Goal: Task Accomplishment & Management: Manage account settings

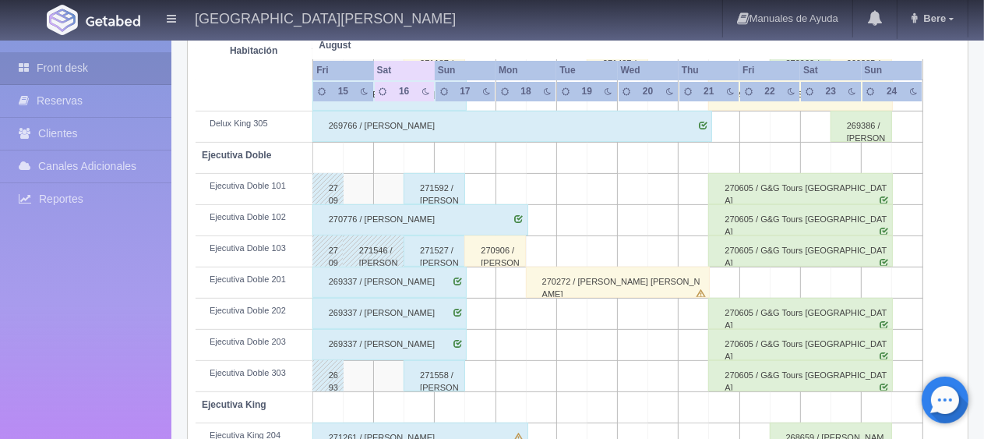
scroll to position [830, 0]
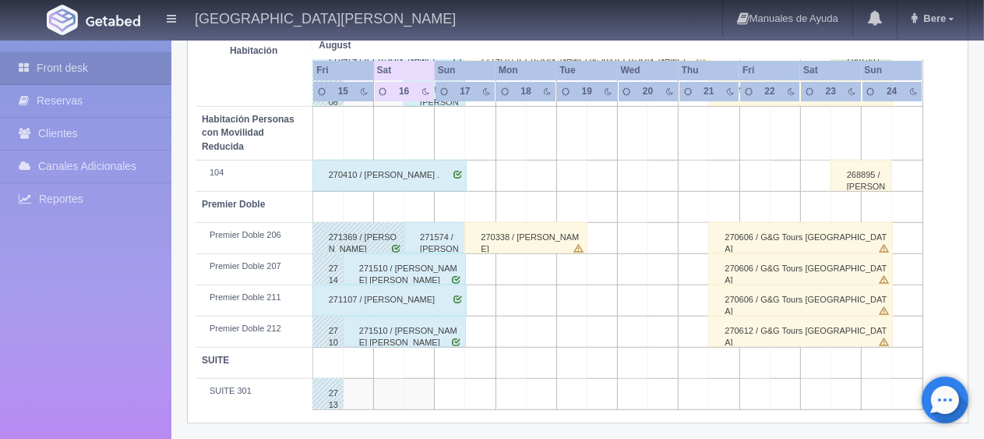
click at [252, 328] on div "Premier Doble 212" at bounding box center [254, 329] width 104 height 12
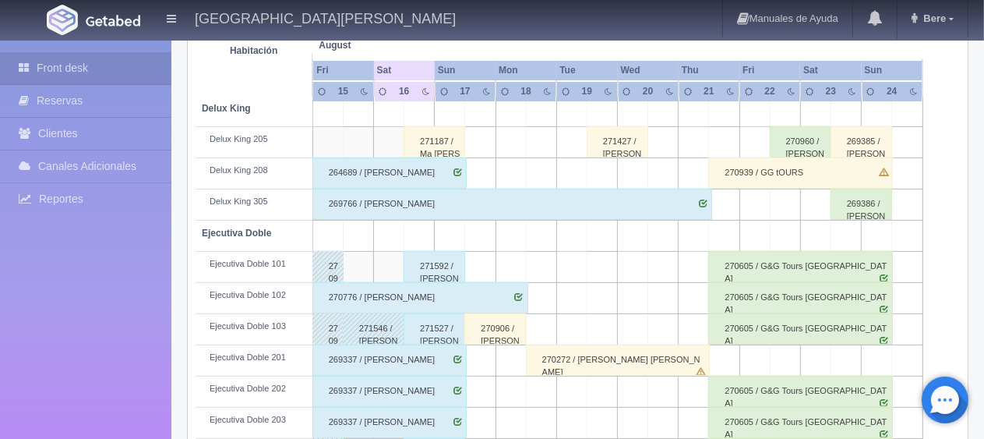
scroll to position [0, 0]
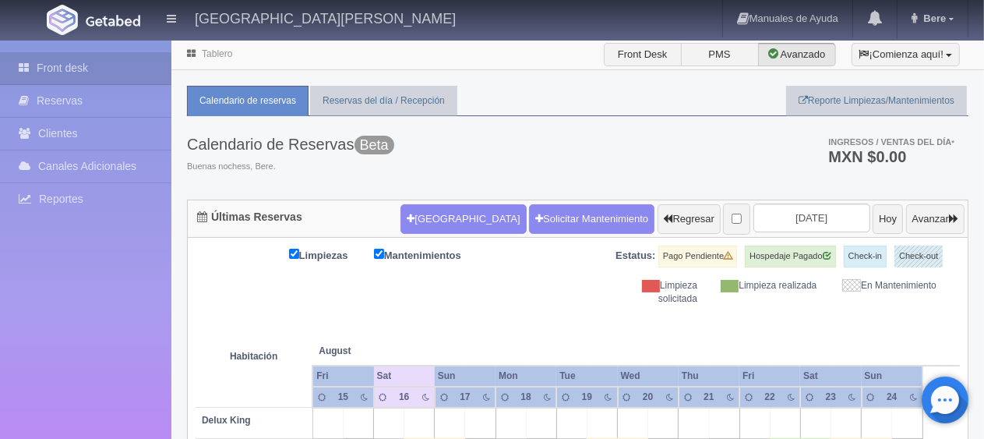
click at [571, 288] on div "Limpiezas Mantenimientos Estatus: Pago Pendiente Hospedaje Pagado Check-in Chec…" at bounding box center [578, 275] width 764 height 60
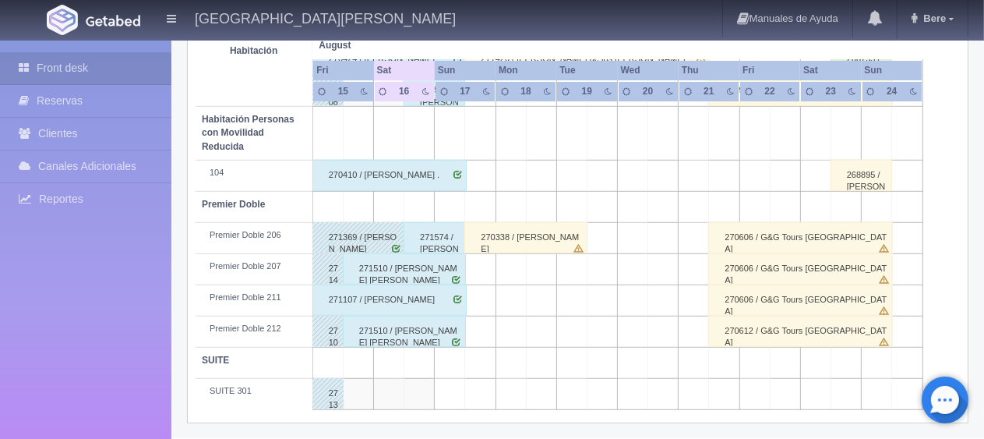
scroll to position [597, 0]
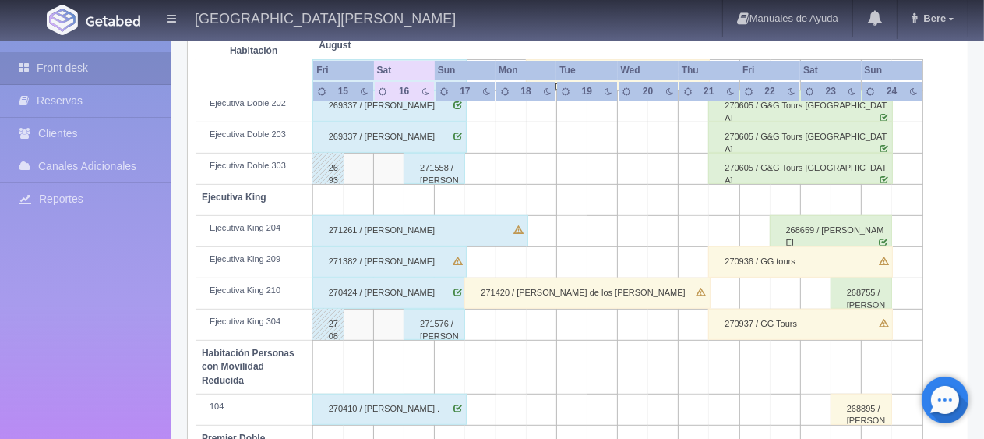
click at [439, 257] on div "271382 / [PERSON_NAME]" at bounding box center [389, 261] width 154 height 31
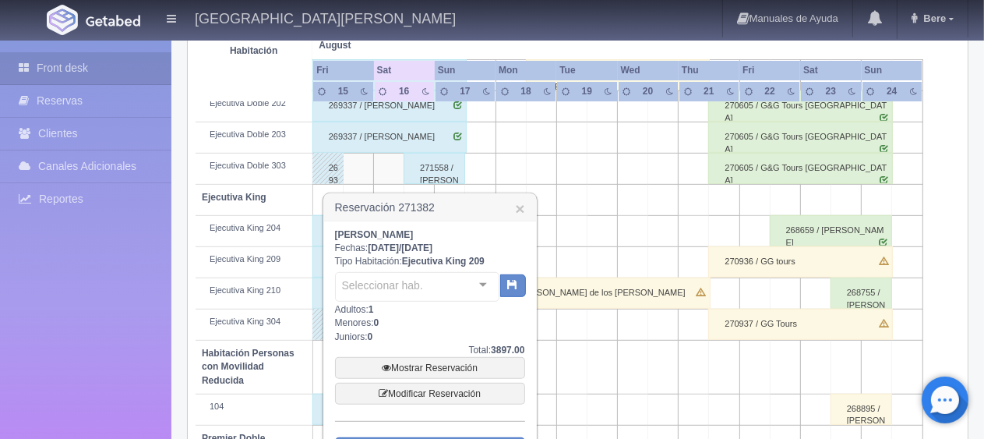
scroll to position [675, 0]
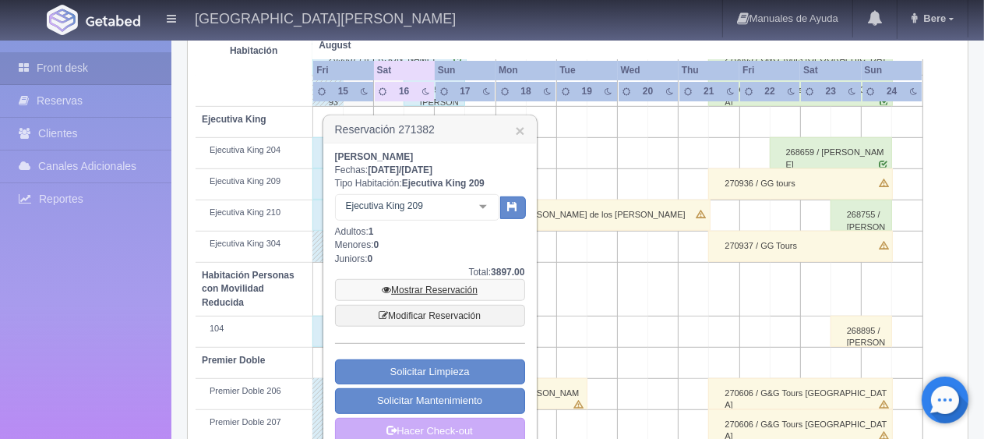
click at [471, 291] on link "Mostrar Reservación" at bounding box center [430, 290] width 190 height 22
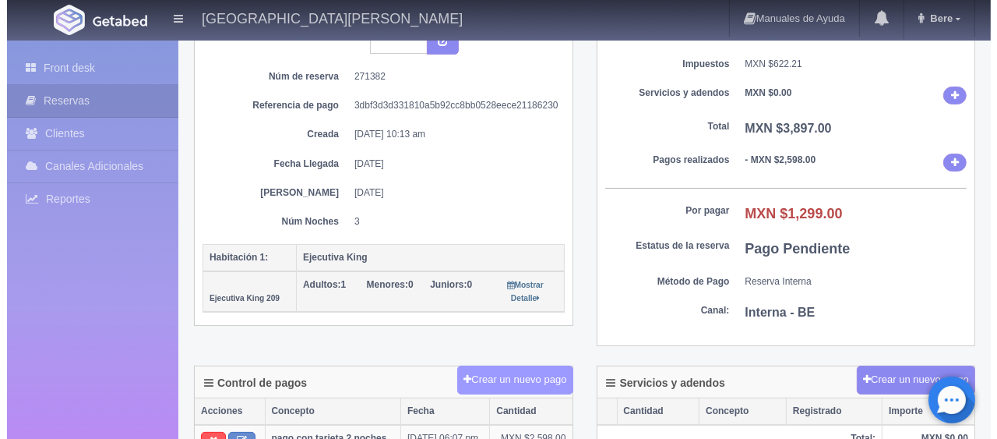
scroll to position [234, 0]
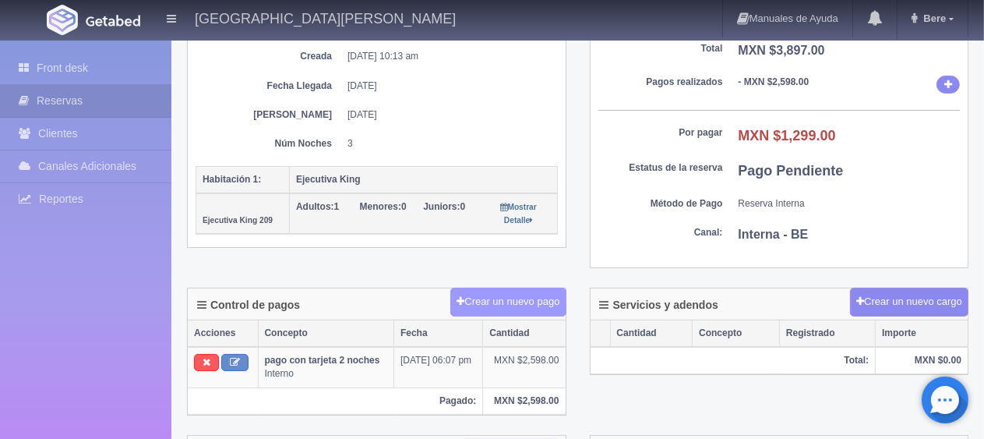
click at [521, 296] on button "Crear un nuevo pago" at bounding box center [507, 301] width 115 height 29
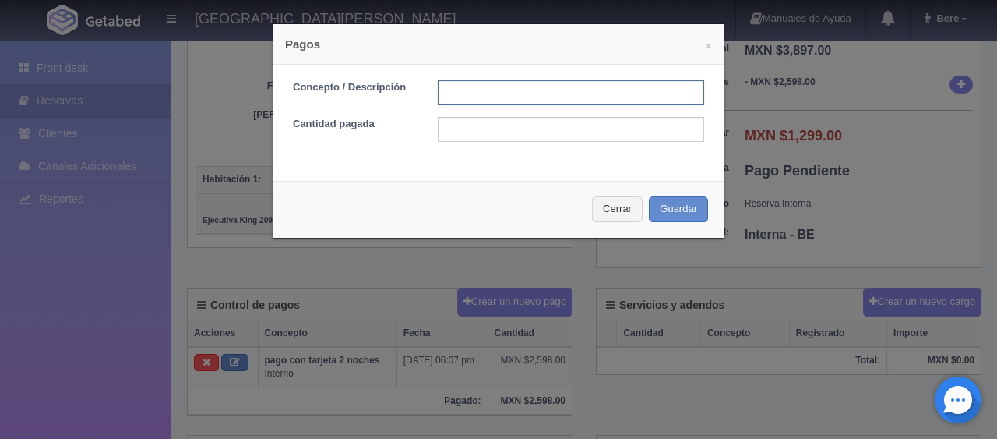
click at [563, 96] on input "text" at bounding box center [571, 92] width 266 height 25
type input "pago con tarjeta"
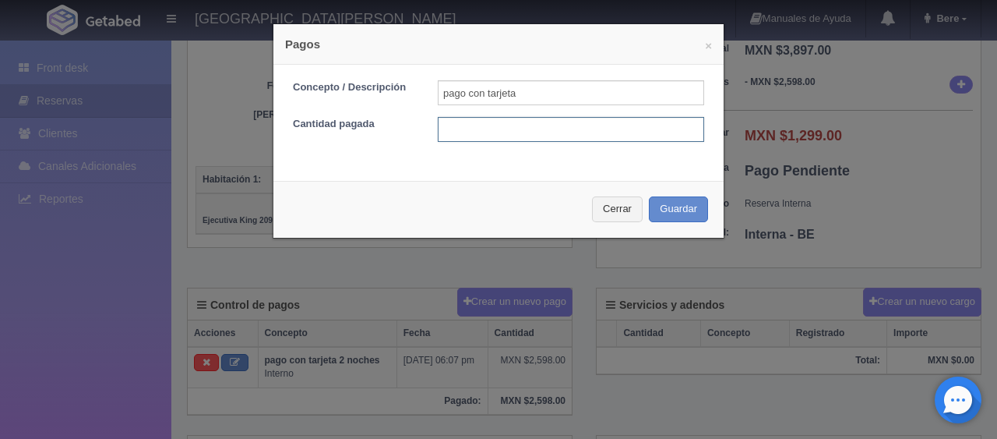
click at [564, 129] on input "text" at bounding box center [571, 129] width 266 height 25
type input "1299"
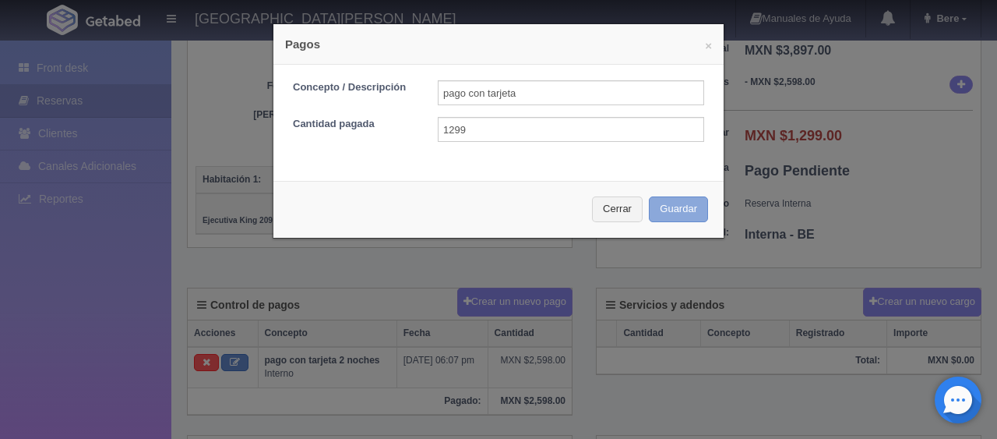
click at [649, 196] on button "Guardar" at bounding box center [678, 209] width 59 height 26
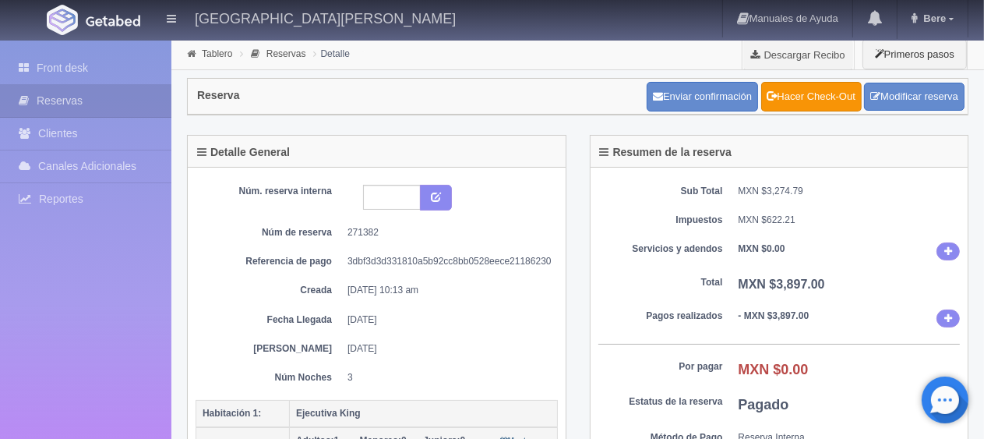
click at [692, 276] on dt "Total" at bounding box center [660, 282] width 125 height 13
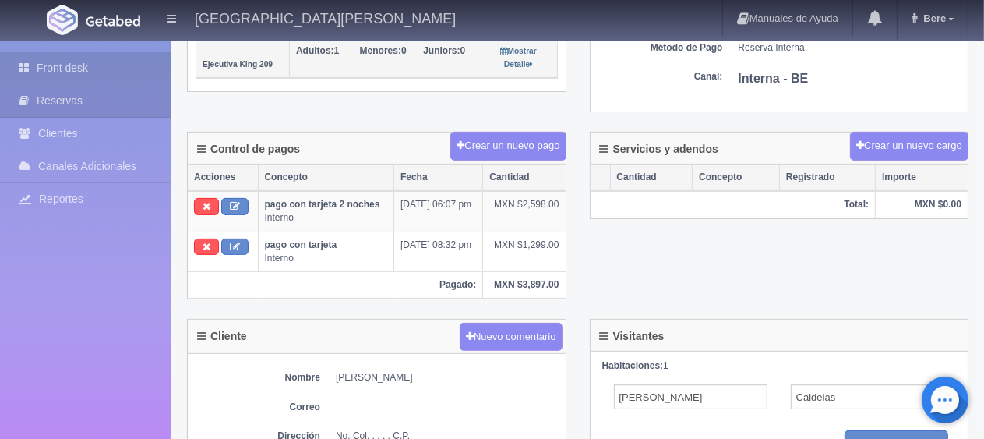
click at [47, 70] on link "Front desk" at bounding box center [85, 68] width 171 height 32
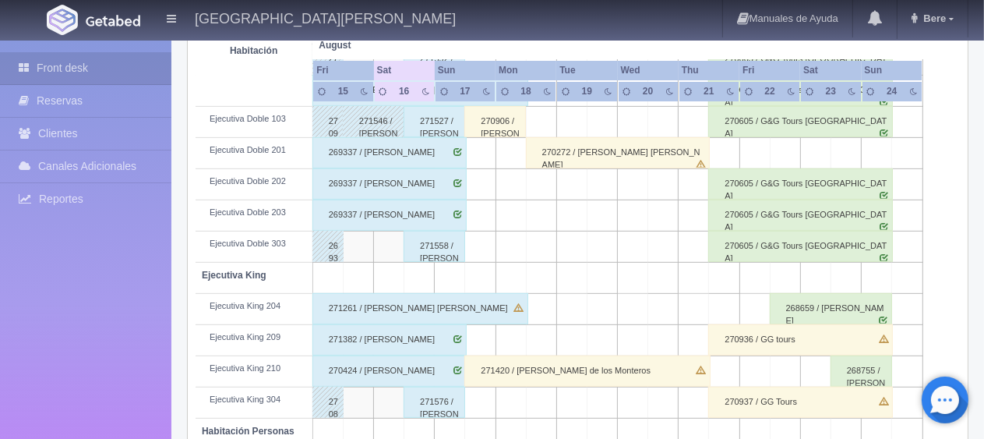
scroll to position [51, 0]
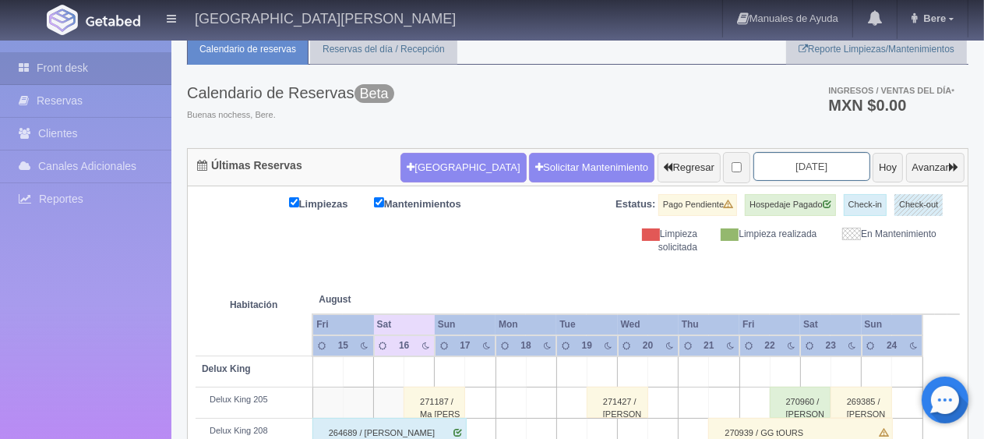
click at [821, 166] on input "[DATE]" at bounding box center [811, 166] width 117 height 29
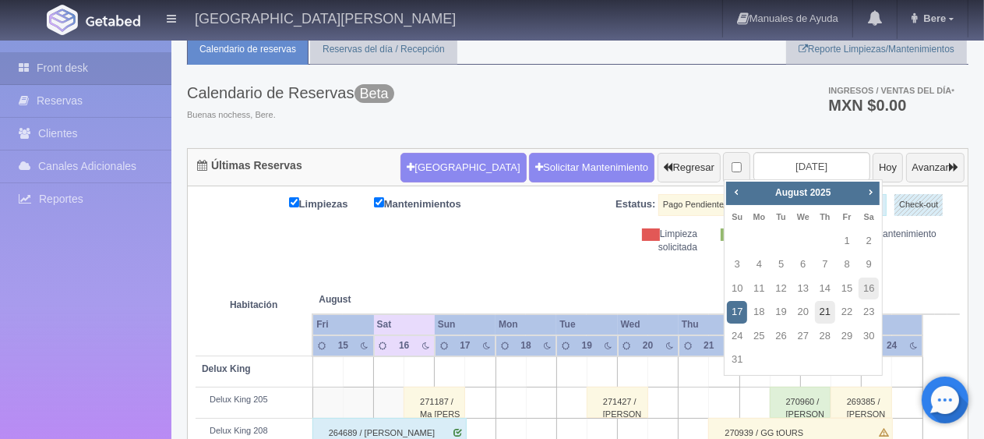
click at [827, 310] on link "21" at bounding box center [825, 312] width 20 height 23
type input "[DATE]"
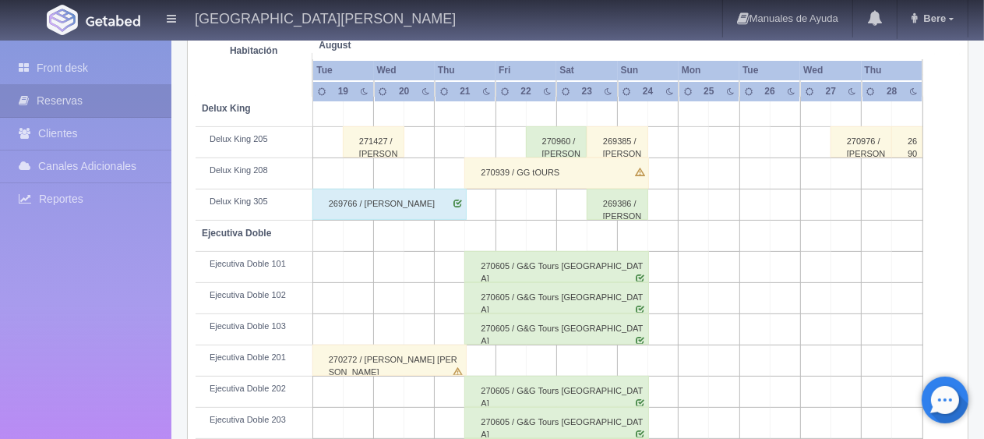
scroll to position [312, 0]
click at [48, 338] on div "Front desk Reservas Clientes Canales Adicionales Channex Reportes Reporte del d…" at bounding box center [85, 260] width 171 height 439
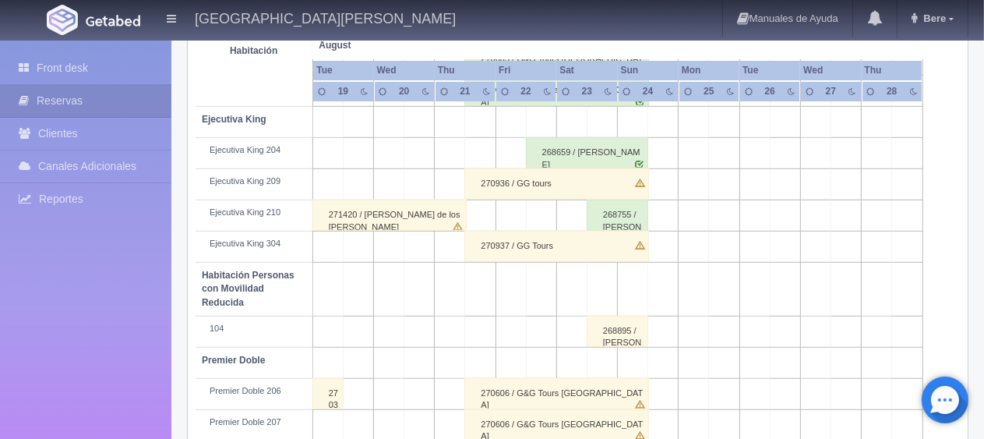
scroll to position [830, 0]
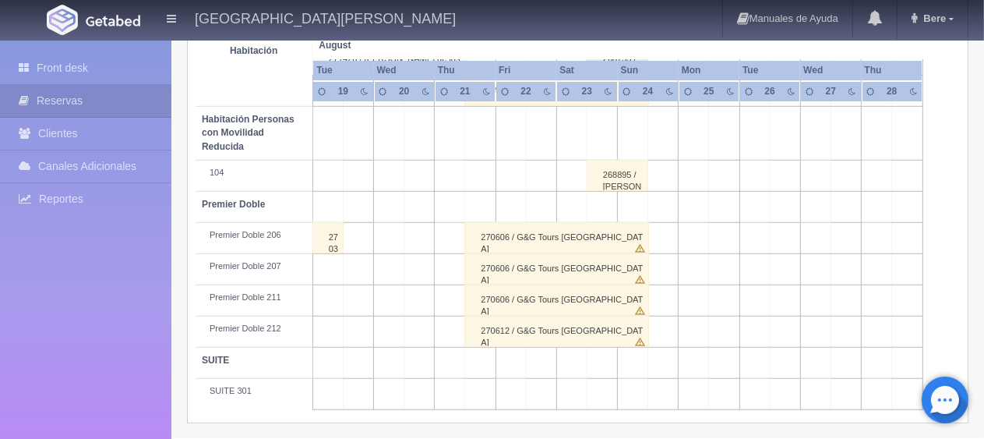
click at [551, 262] on div "270606 / G&G Tours [GEOGRAPHIC_DATA]" at bounding box center [556, 268] width 184 height 31
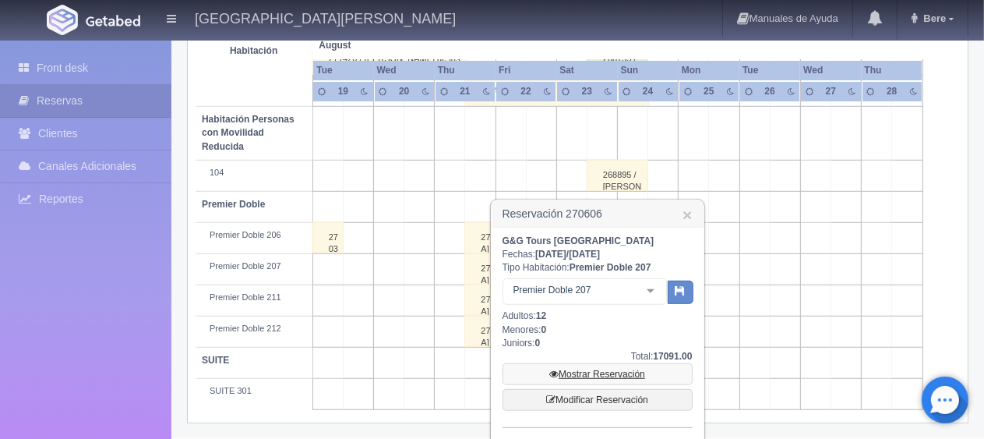
click at [586, 369] on link "Mostrar Reservación" at bounding box center [597, 374] width 190 height 22
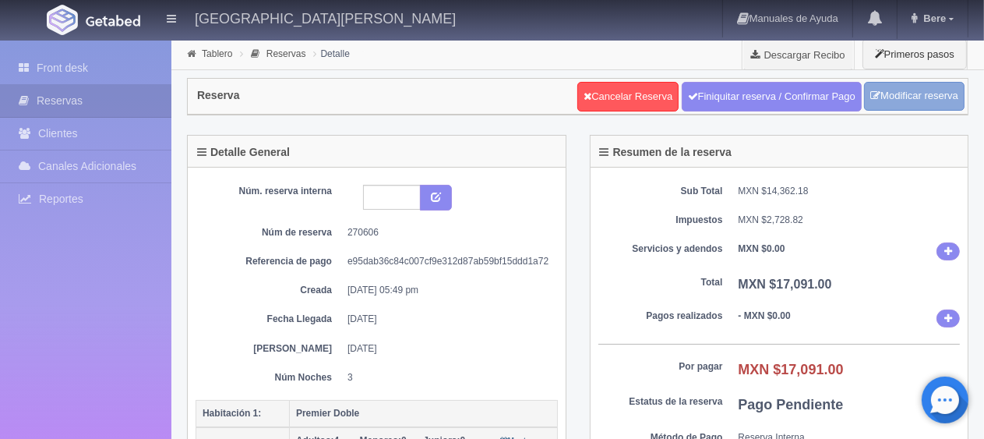
click at [896, 97] on link "Modificar reserva" at bounding box center [914, 96] width 100 height 29
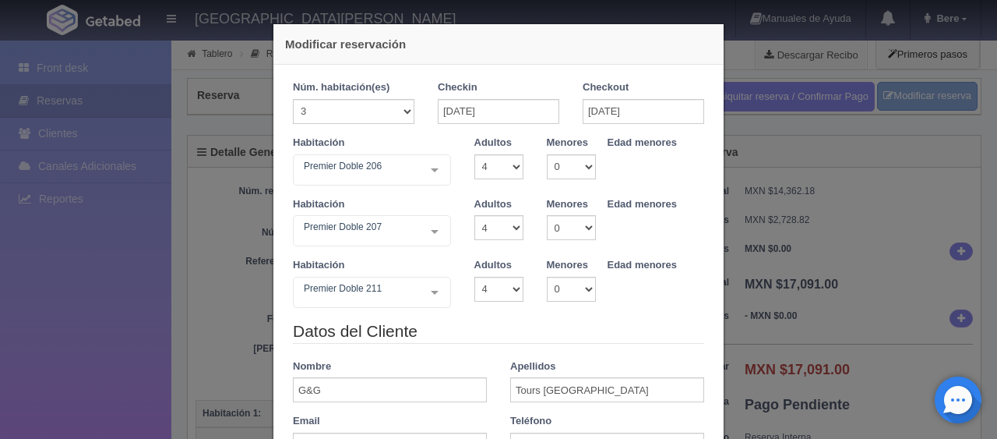
scroll to position [299, 0]
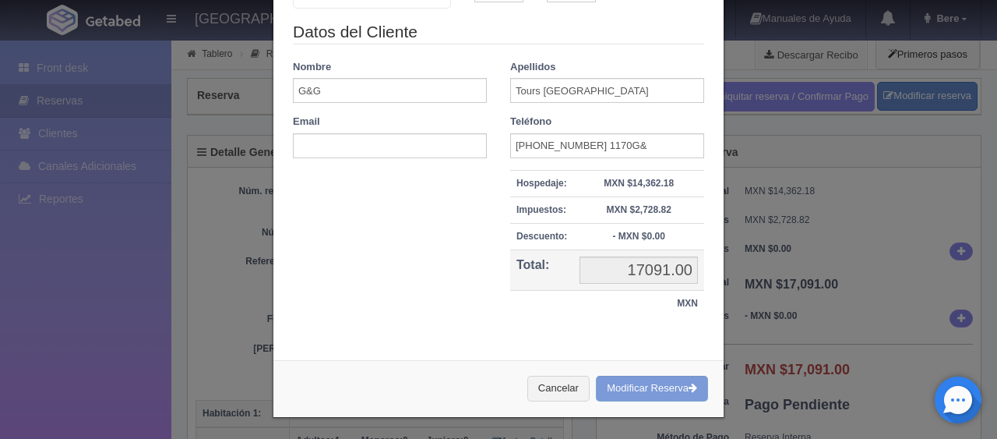
click at [859, 266] on div "Modificar reservación Núm. habitación(es) 1 2 3 4 5 6 7 8 9 10 11 12 13 14 15 1…" at bounding box center [498, 219] width 997 height 439
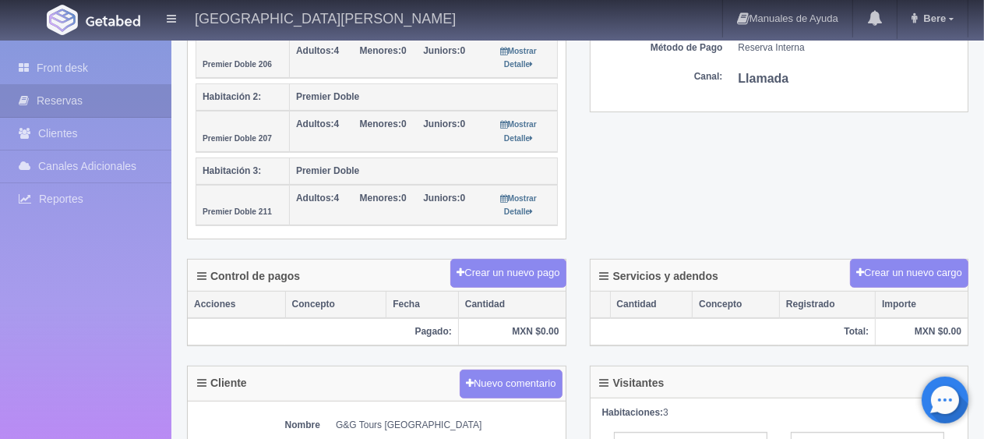
scroll to position [234, 0]
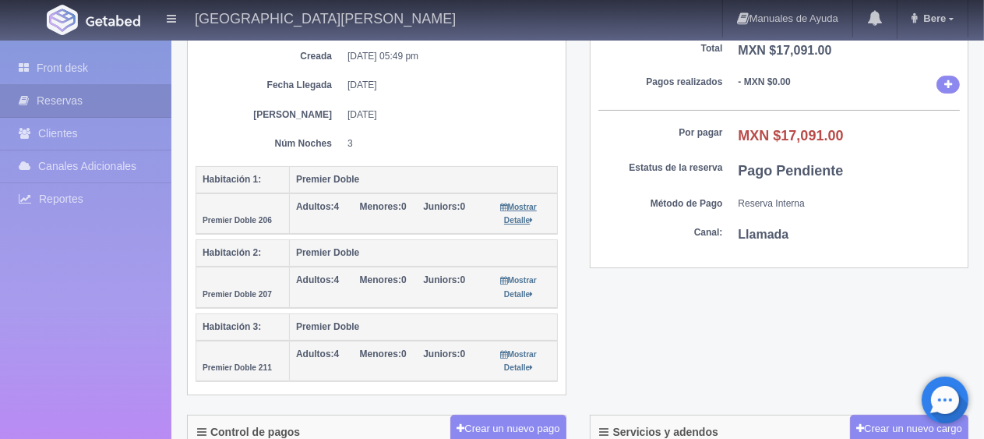
click at [517, 203] on small "Mostrar Detalle" at bounding box center [519, 214] width 36 height 22
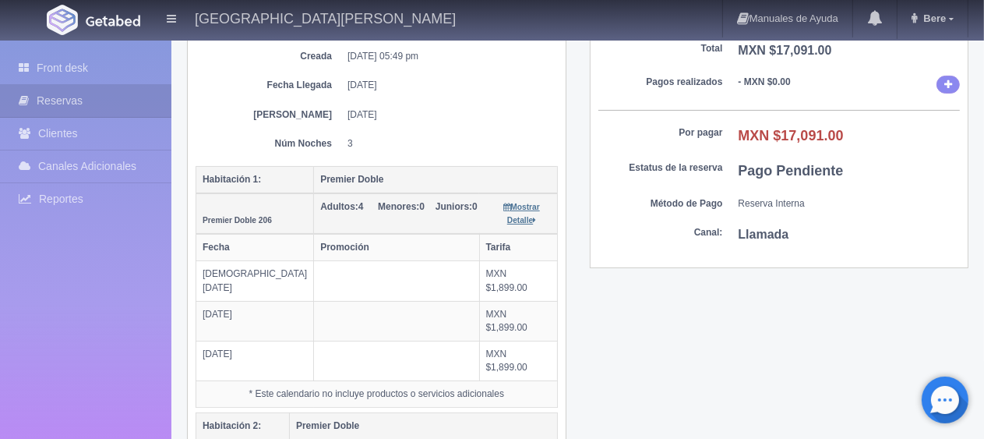
click at [522, 203] on small "Mostrar Detalle" at bounding box center [521, 214] width 36 height 22
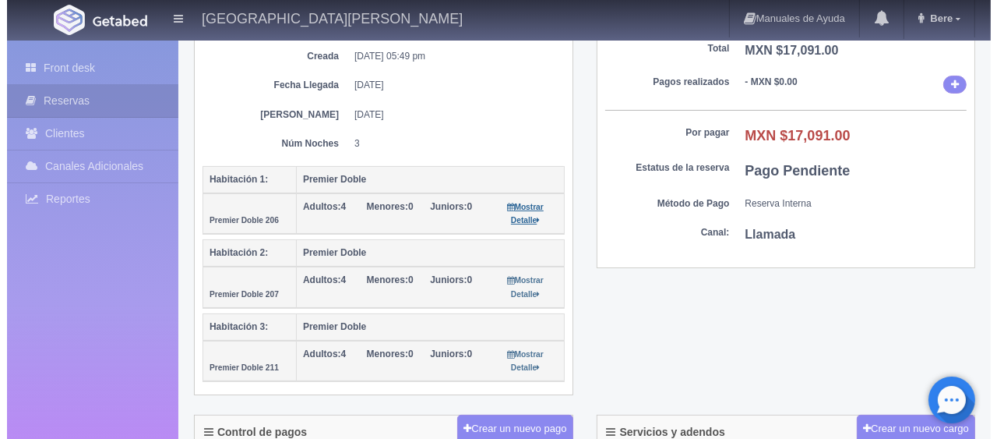
scroll to position [0, 0]
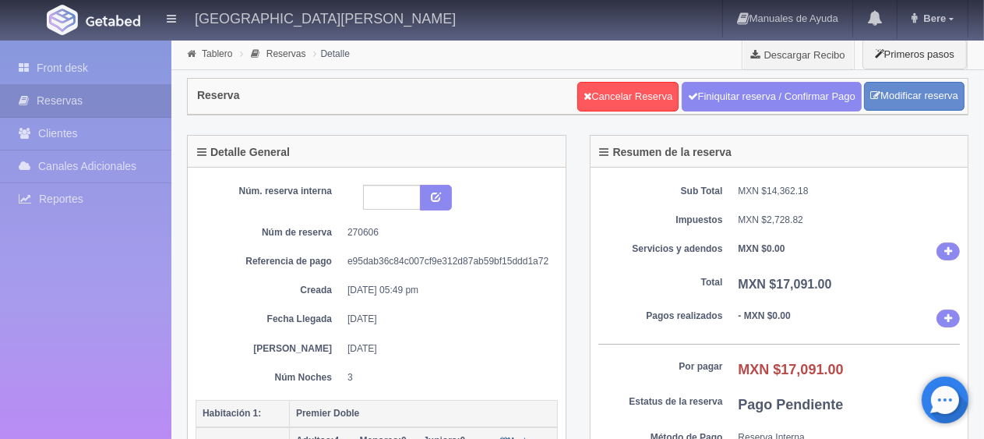
click at [548, 296] on div "Núm. reserva interna Núm de reserva 270606 Referencia de pago e95dab36c84c007cf…" at bounding box center [377, 284] width 362 height 199
click at [877, 98] on icon at bounding box center [875, 95] width 10 height 10
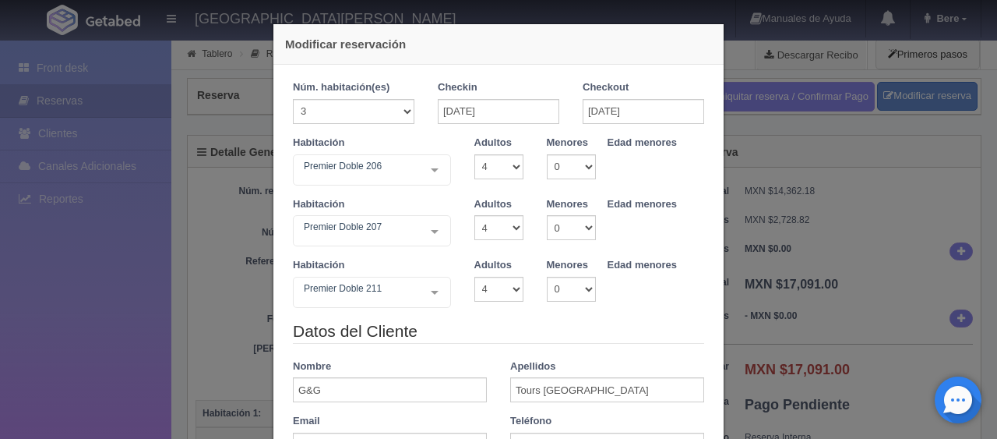
click at [969, 276] on div "Modificar reservación Núm. habitación(es) 1 2 3 4 5 6 7 8 9 10 11 12 13 14 15 1…" at bounding box center [498, 219] width 997 height 439
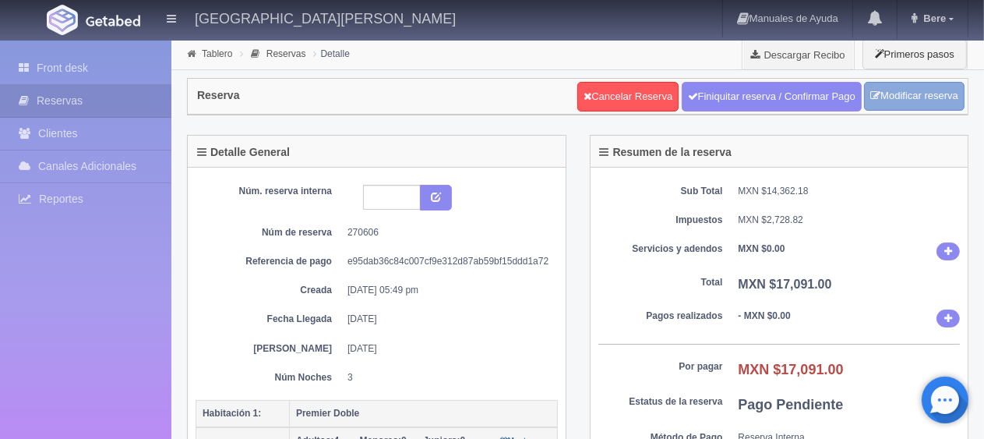
click at [922, 96] on link "Modificar reserva" at bounding box center [914, 96] width 100 height 29
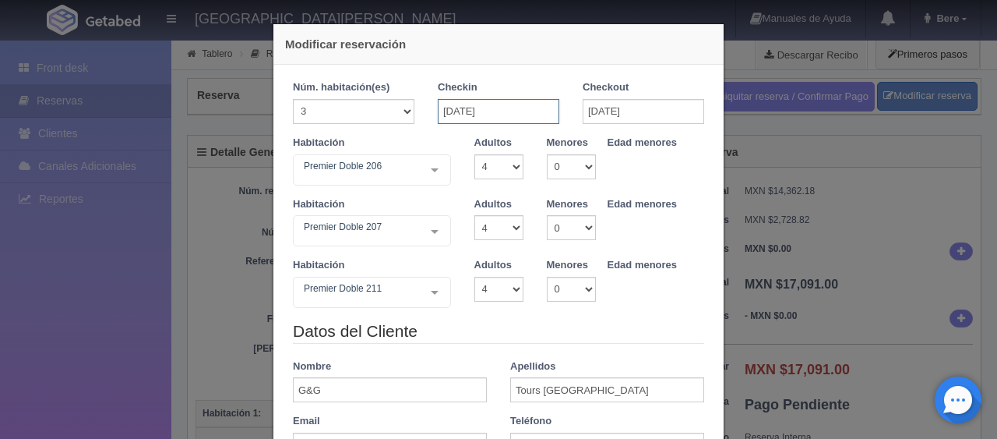
click at [502, 117] on input "21-08-2025" at bounding box center [499, 111] width 122 height 25
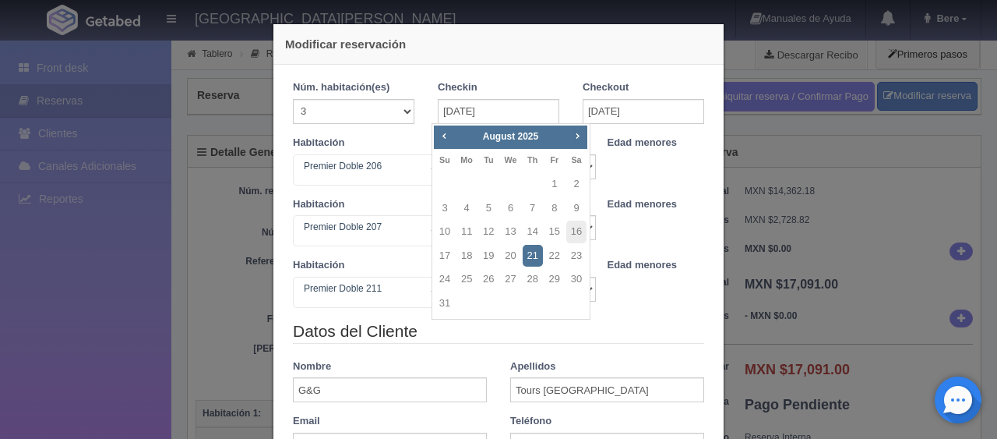
click at [531, 258] on link "21" at bounding box center [533, 256] width 20 height 23
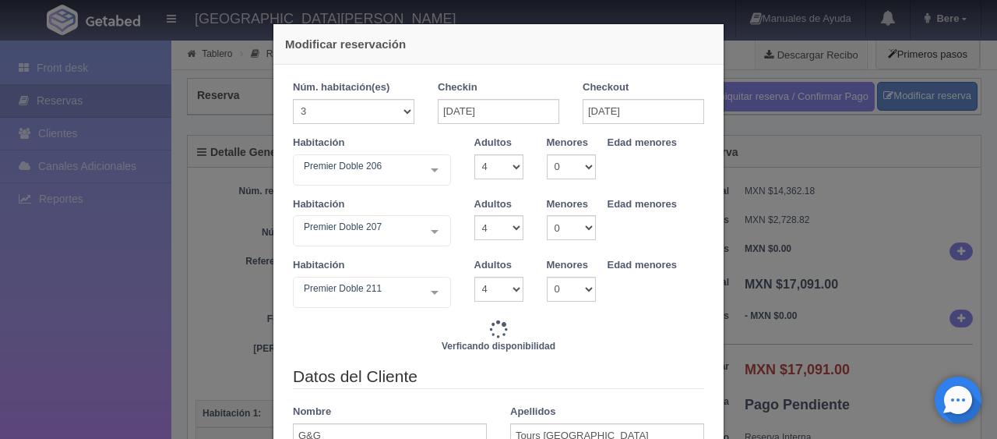
type input "19341.00"
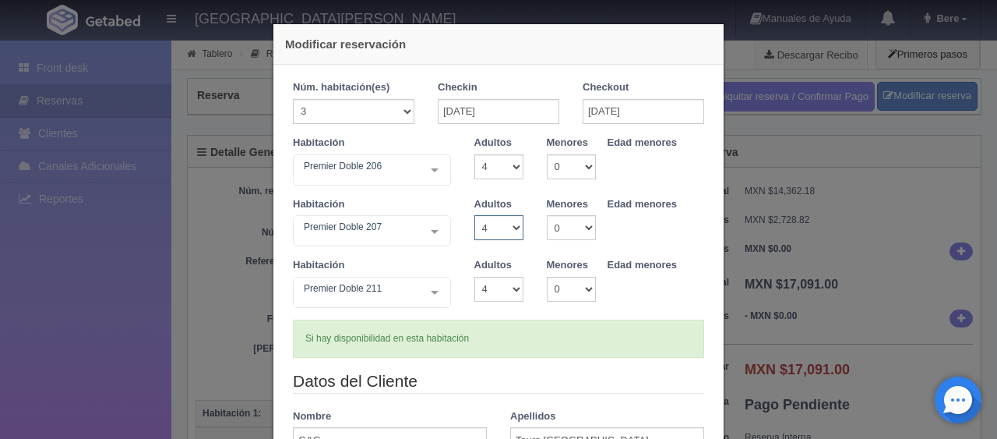
click at [485, 224] on select "1 2 3 4 5 6 7 8 9 10" at bounding box center [498, 227] width 49 height 25
select select "5"
click at [474, 215] on select "1 2 3 4 5 6 7 8 9 10" at bounding box center [498, 227] width 49 height 25
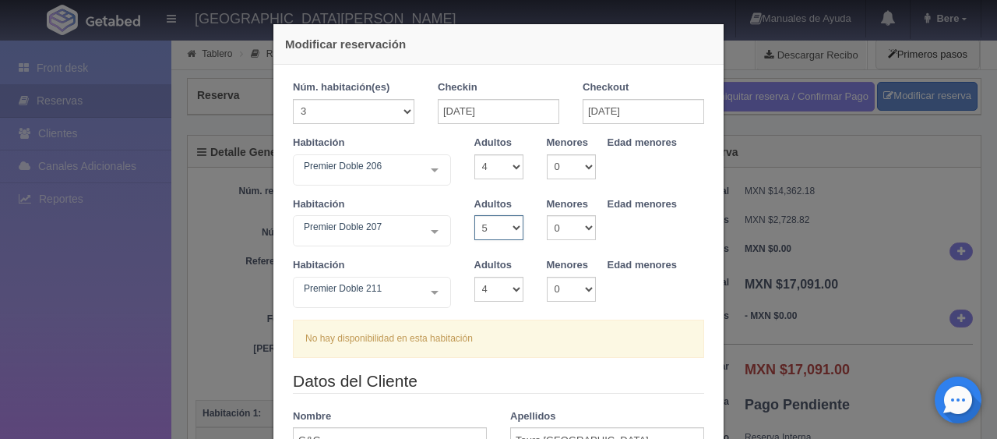
drag, startPoint x: 499, startPoint y: 226, endPoint x: 486, endPoint y: 238, distance: 17.1
click at [498, 226] on select "1 2 3 4 5 6 7 8 9 10" at bounding box center [498, 227] width 49 height 25
select select "4"
click at [474, 215] on select "1 2 3 4 5 6 7 8 9 10" at bounding box center [498, 227] width 49 height 25
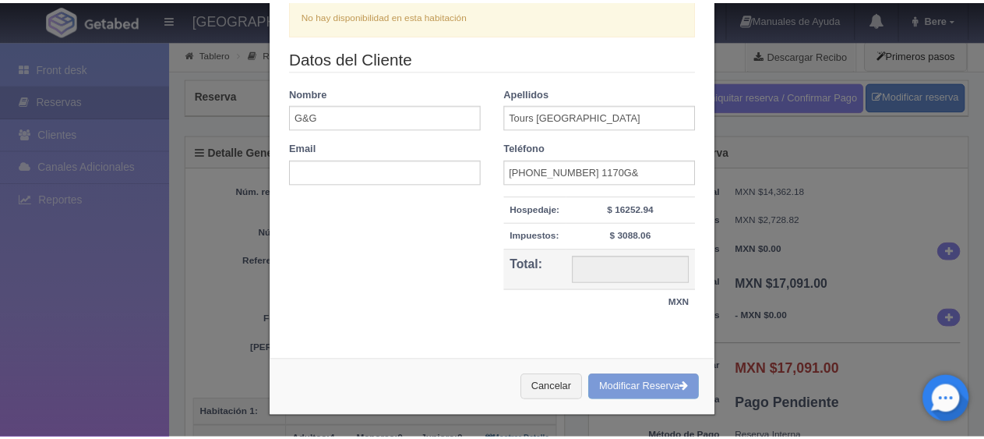
scroll to position [318, 0]
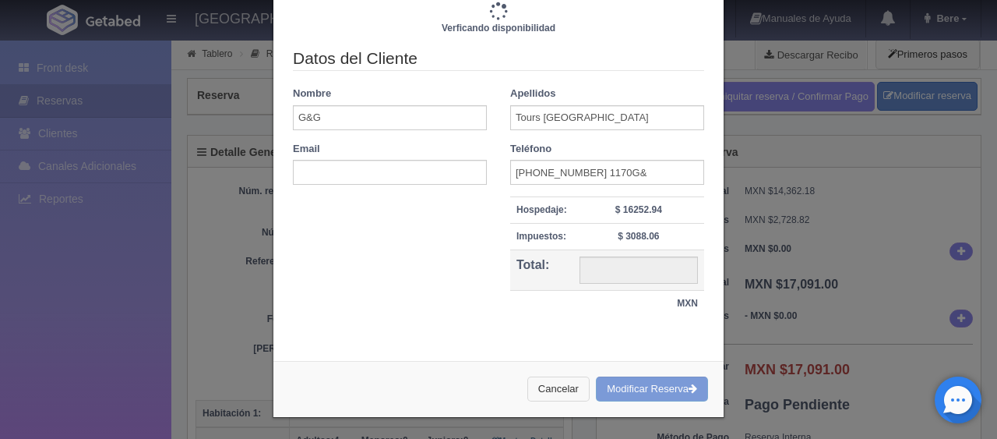
click at [550, 390] on button "Cancelar" at bounding box center [558, 389] width 62 height 26
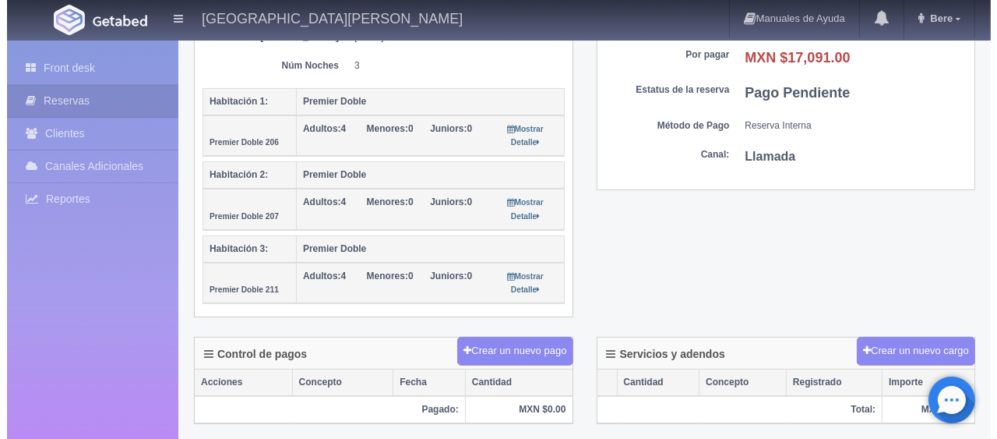
scroll to position [467, 0]
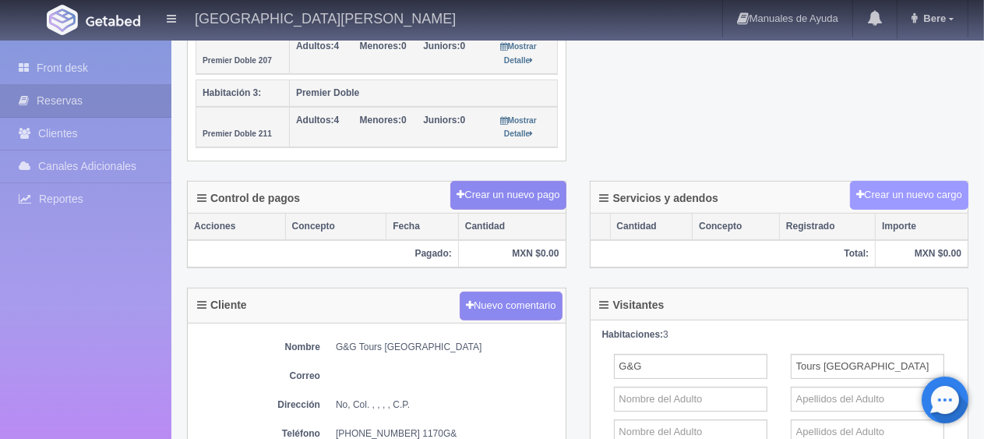
click at [907, 192] on button "Crear un nuevo cargo" at bounding box center [909, 195] width 118 height 29
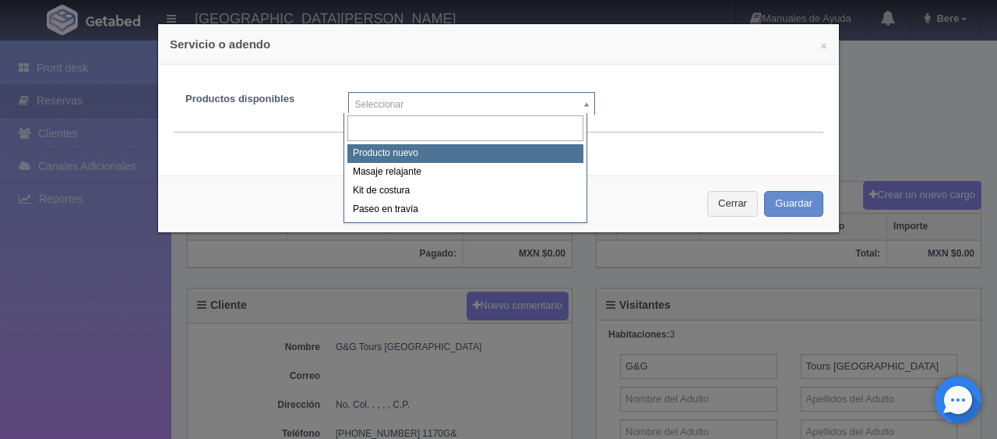
click at [464, 104] on body "Hotel Puerta San Pedro Manuales de Ayuda Actualizaciones recientes Bere Mi Perf…" at bounding box center [498, 273] width 997 height 1402
select select "0"
type input "1"
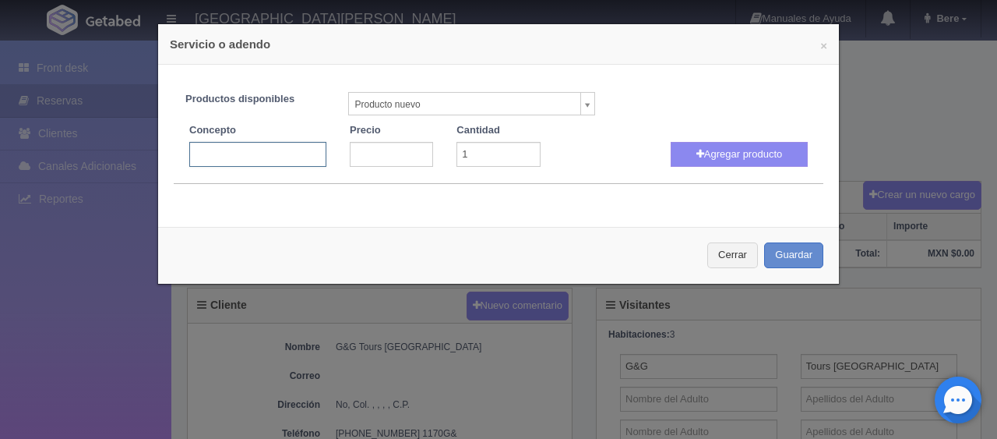
click at [309, 157] on input "text" at bounding box center [257, 154] width 137 height 25
click at [395, 155] on input "number" at bounding box center [391, 154] width 83 height 25
click at [189, 155] on input "persona extra" at bounding box center [257, 154] width 137 height 25
type input "1na persona extra"
click at [374, 157] on input "number" at bounding box center [391, 154] width 83 height 25
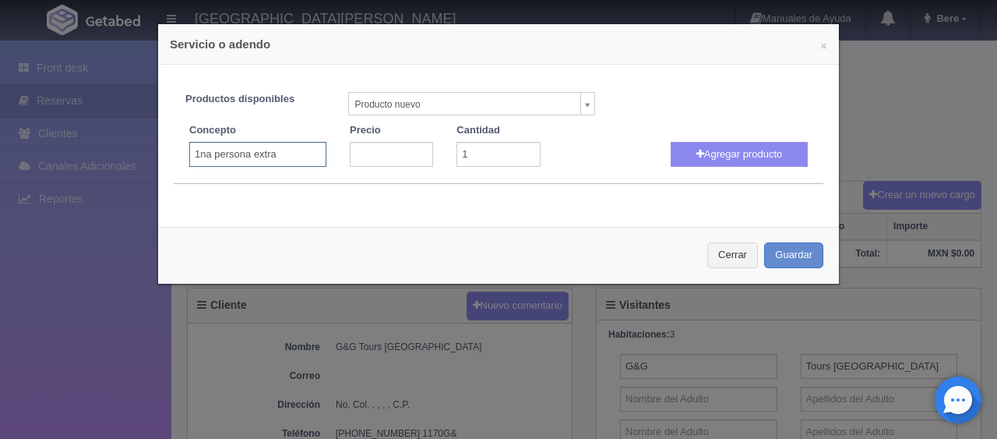
click at [265, 157] on input "1na persona extra" at bounding box center [257, 154] width 137 height 25
click at [277, 159] on input "1na persona extra" at bounding box center [257, 154] width 137 height 25
click at [383, 153] on input "number" at bounding box center [391, 154] width 83 height 25
type input "5"
type input "6"
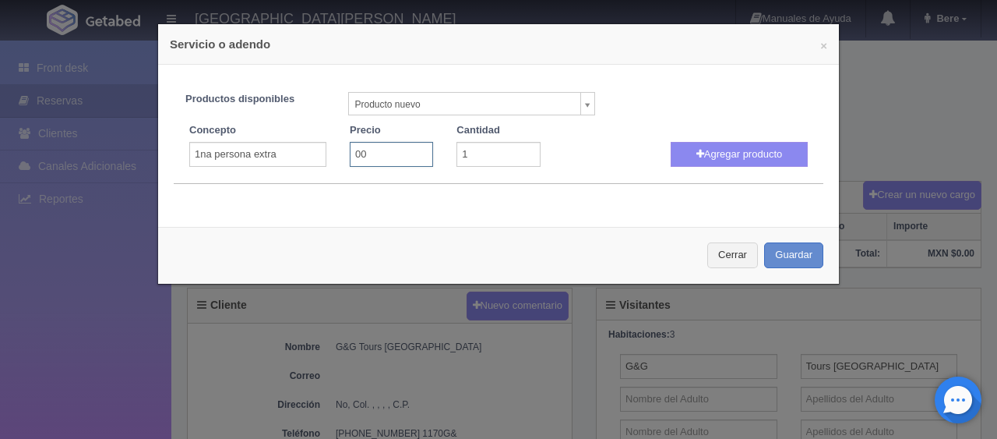
type input "0"
type input "600"
click at [720, 139] on div "Agregar producto" at bounding box center [739, 145] width 160 height 44
click at [719, 150] on button "Agregar producto" at bounding box center [739, 154] width 137 height 25
select select
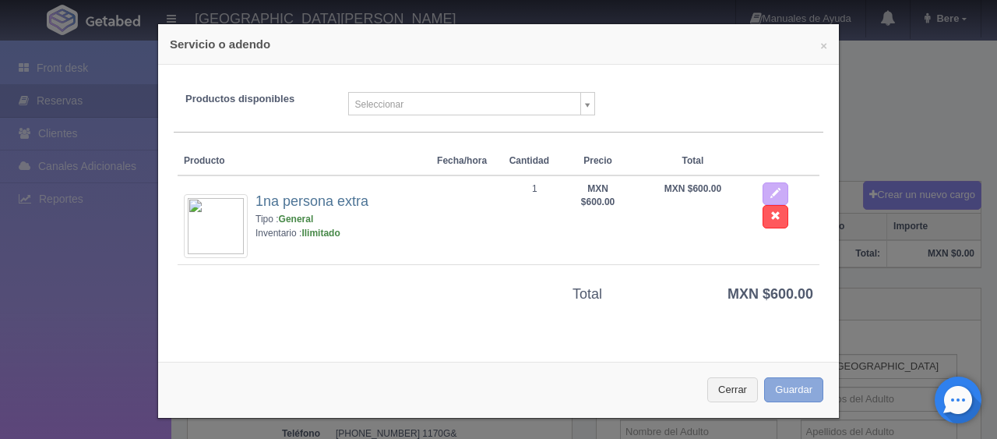
click at [776, 396] on button "Guardar" at bounding box center [793, 390] width 59 height 26
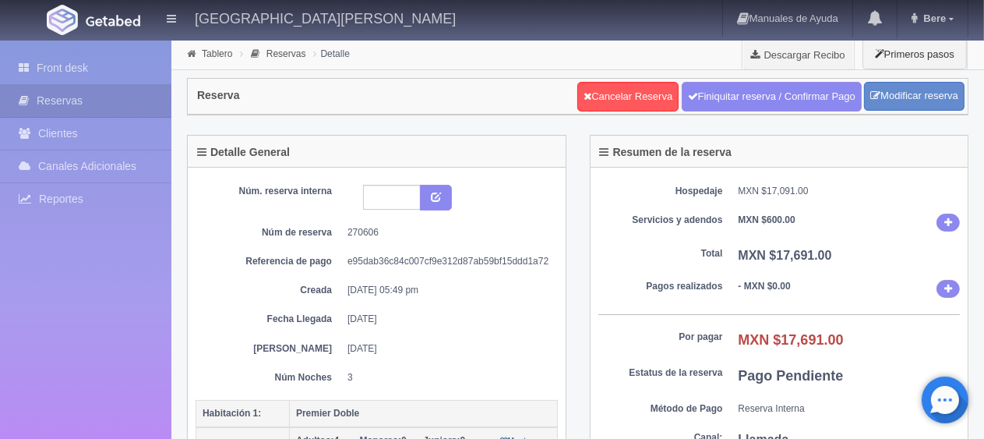
click at [725, 229] on dl "Servicios y adendos MXN $600.00" at bounding box center [779, 222] width 362 height 18
click at [93, 71] on link "Front desk" at bounding box center [85, 68] width 171 height 32
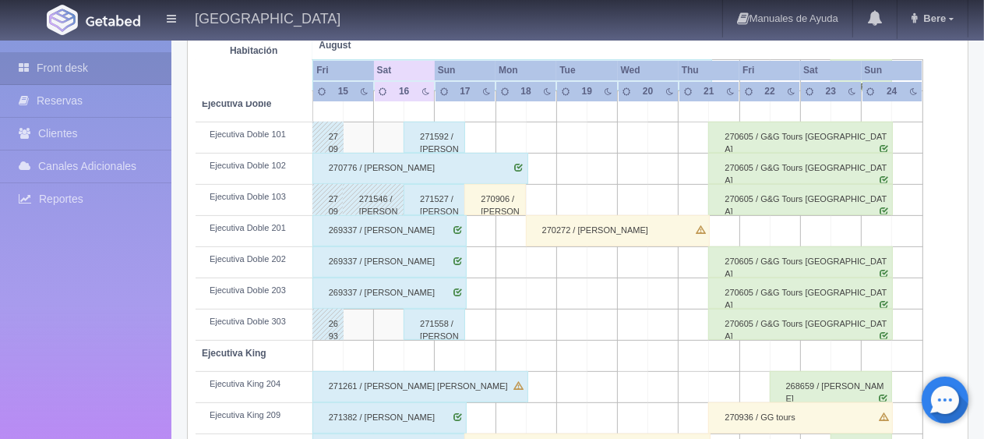
scroll to position [597, 0]
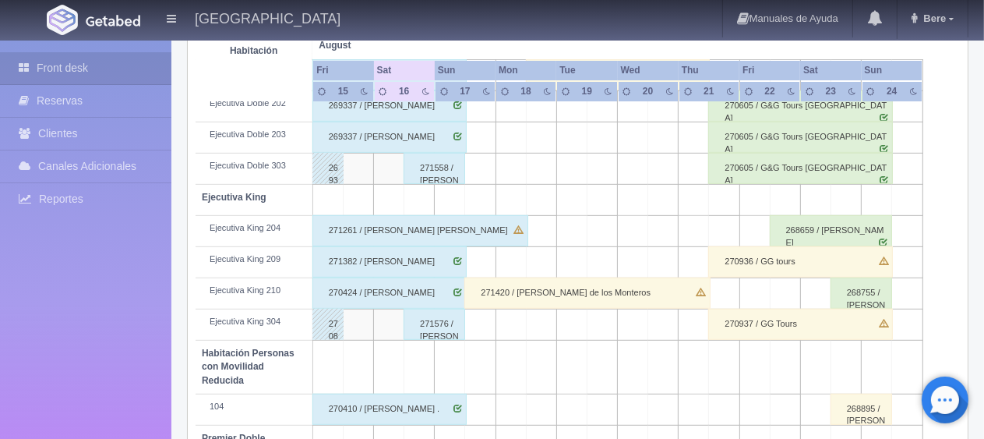
click at [438, 263] on div "271382 / [PERSON_NAME]" at bounding box center [389, 261] width 154 height 31
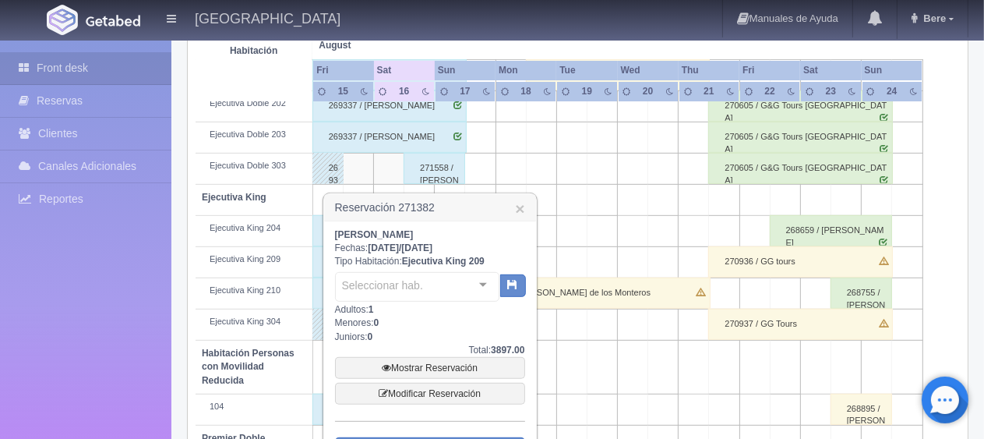
scroll to position [830, 0]
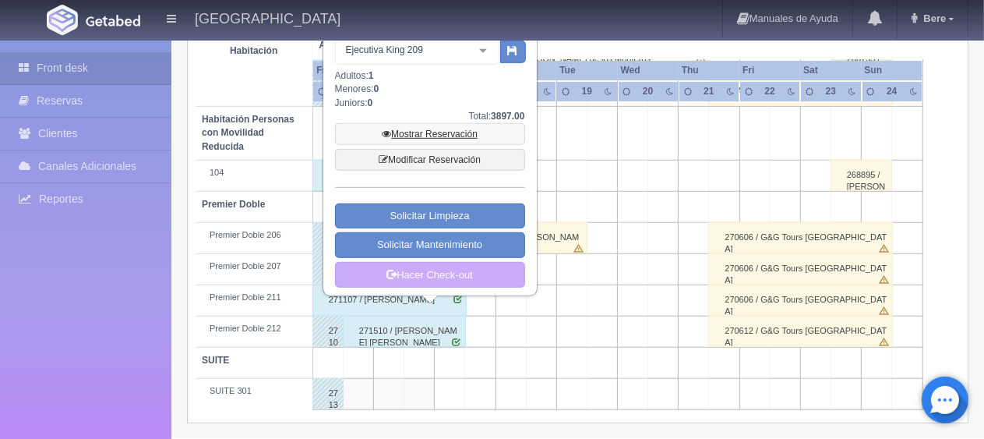
click at [464, 123] on link "Mostrar Reservación" at bounding box center [430, 134] width 190 height 22
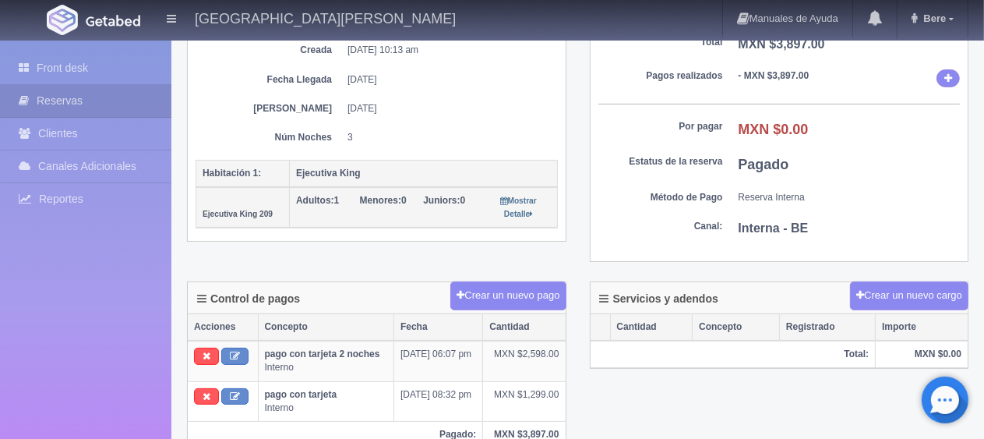
scroll to position [6, 0]
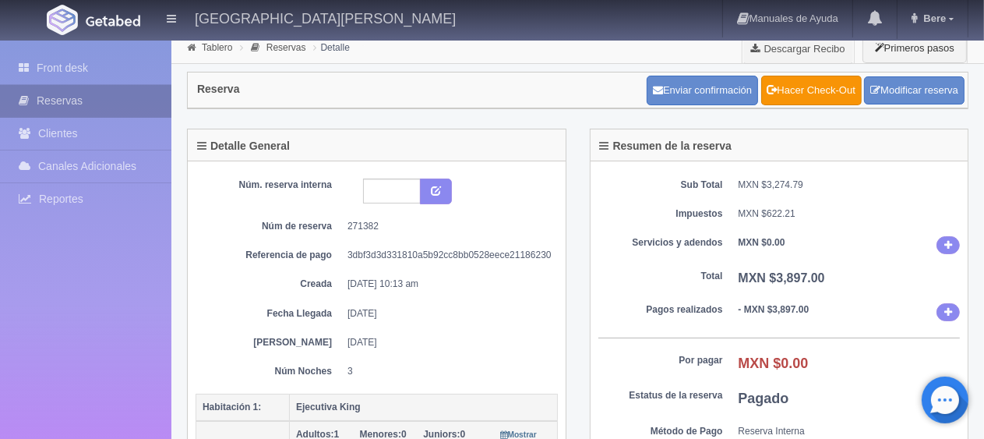
click at [170, 89] on link "Reservas" at bounding box center [85, 101] width 171 height 32
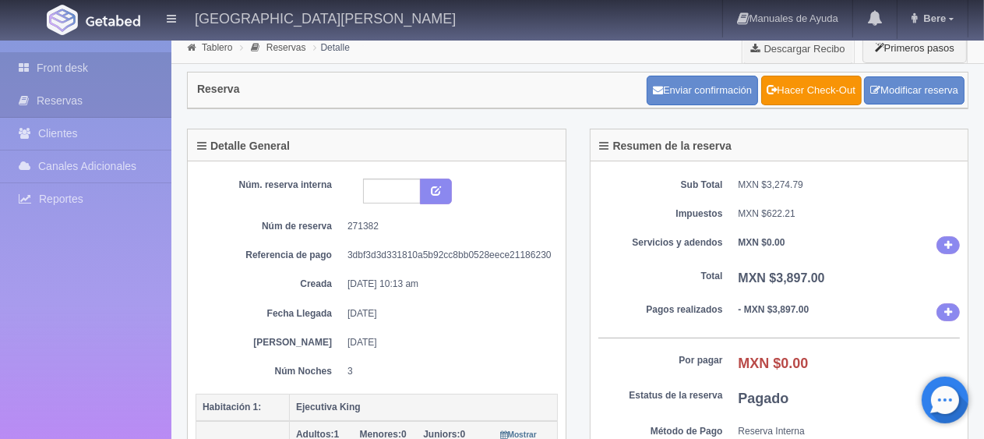
click at [153, 76] on link "Front desk" at bounding box center [85, 68] width 171 height 32
click at [146, 70] on link "Front desk" at bounding box center [85, 68] width 171 height 32
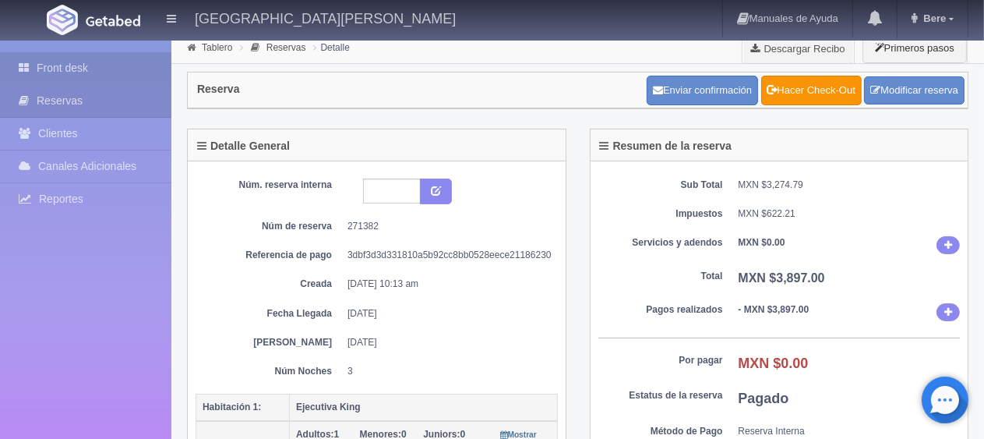
click at [146, 70] on link "Front desk" at bounding box center [85, 68] width 171 height 32
